Goal: Task Accomplishment & Management: Use online tool/utility

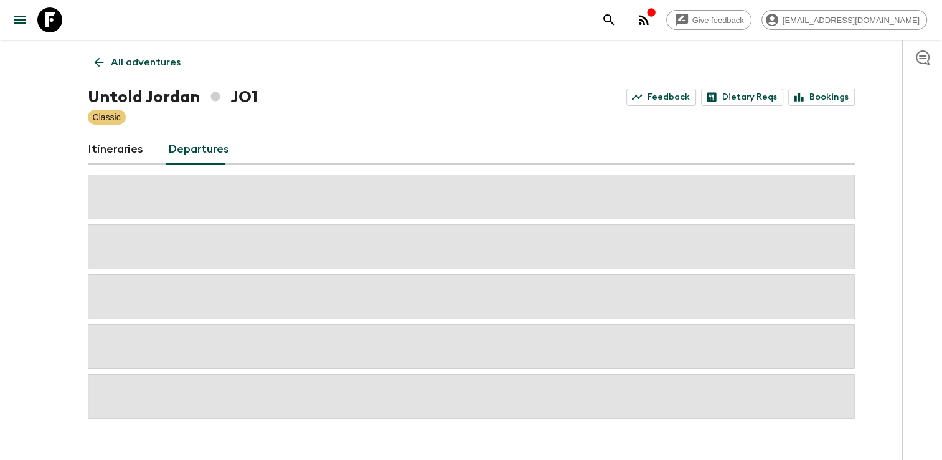
click at [130, 58] on p "All adventures" at bounding box center [146, 62] width 70 height 15
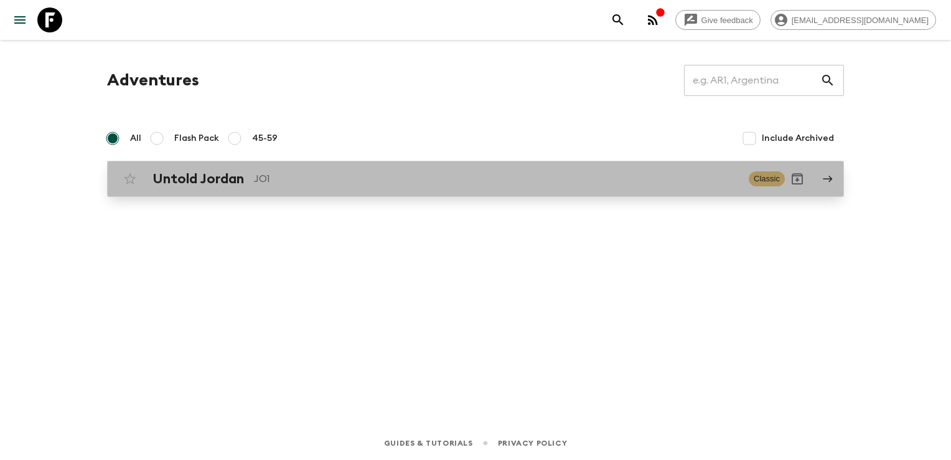
click at [202, 174] on h2 "Untold Jordan" at bounding box center [199, 179] width 92 height 16
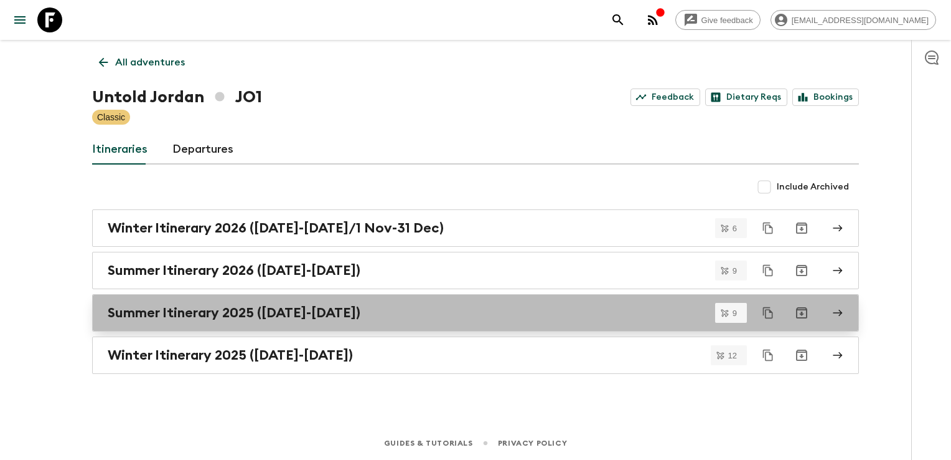
click at [261, 308] on h2 "Summer Itinerary 2025 ([DATE]-[DATE])" at bounding box center [234, 312] width 253 height 16
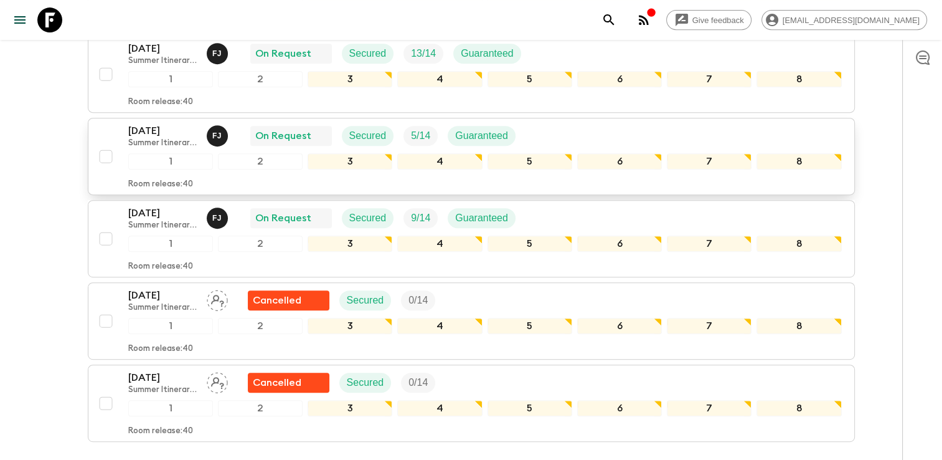
scroll to position [464, 0]
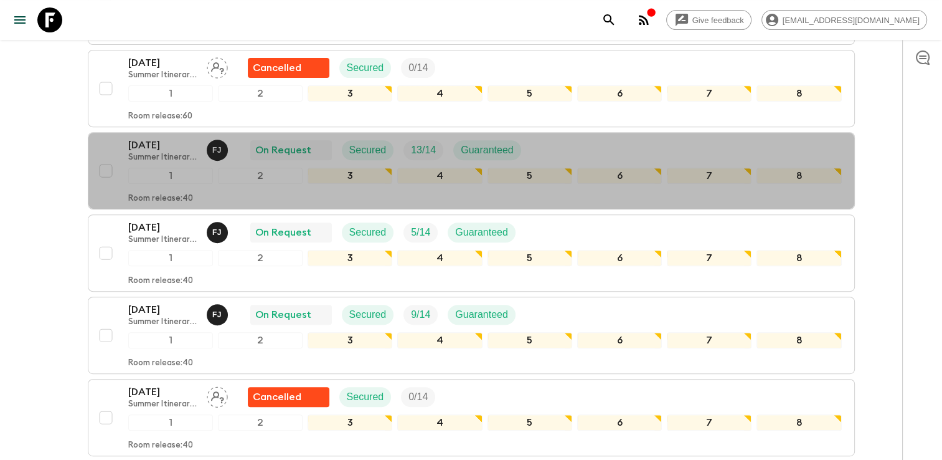
click at [162, 133] on button "[DATE] Summer Itinerary 2025 ([DATE]-[DATE]) F J On Request Secured 13 / 14 Gua…" at bounding box center [471, 170] width 767 height 77
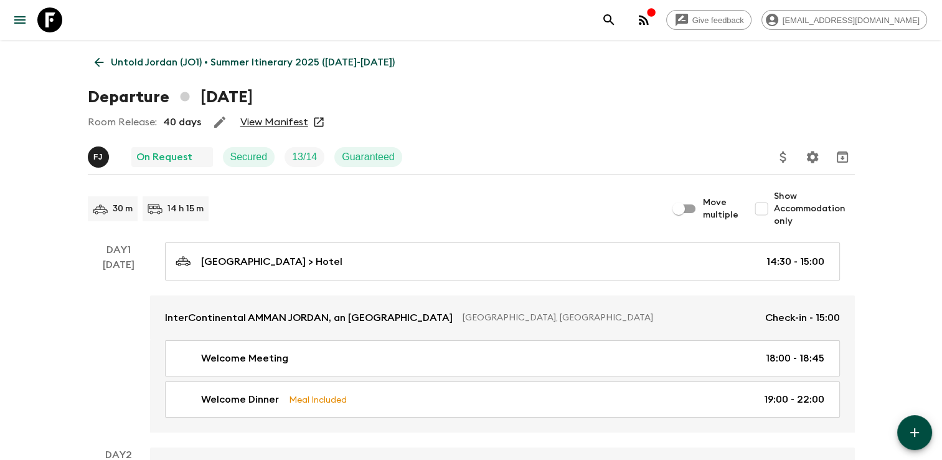
click at [273, 121] on link "View Manifest" at bounding box center [274, 122] width 68 height 12
